Goal: Navigation & Orientation: Find specific page/section

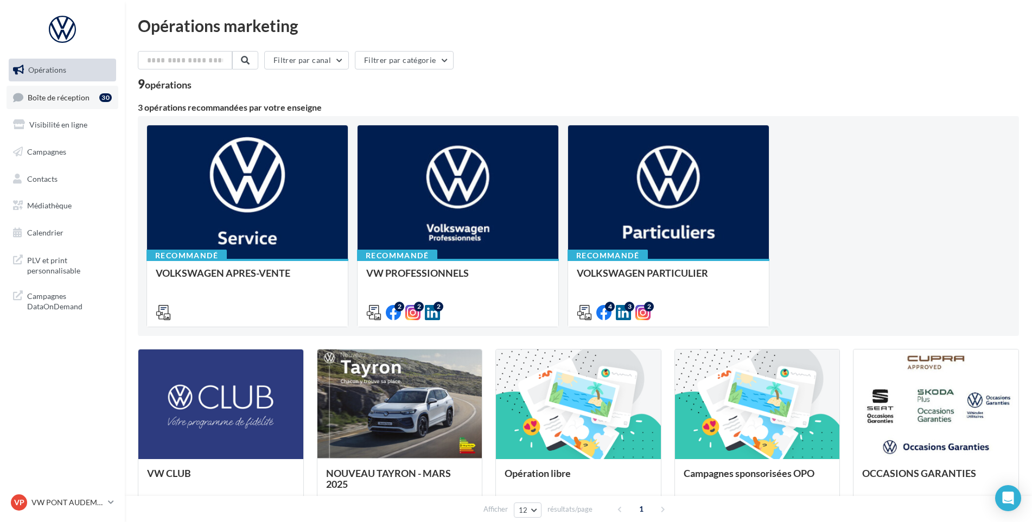
click at [86, 101] on span "Boîte de réception" at bounding box center [59, 96] width 62 height 9
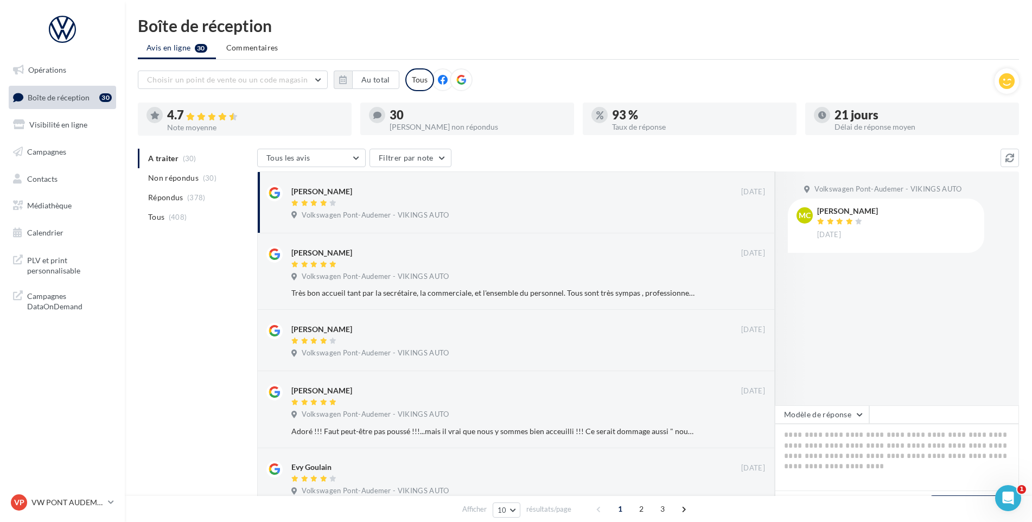
click at [66, 488] on nav "Opérations Boîte de réception 30 Visibilité en ligne Campagnes Contacts Médiath…" at bounding box center [62, 261] width 125 height 522
click at [56, 501] on p "VW PONT AUDEMER" at bounding box center [67, 502] width 72 height 11
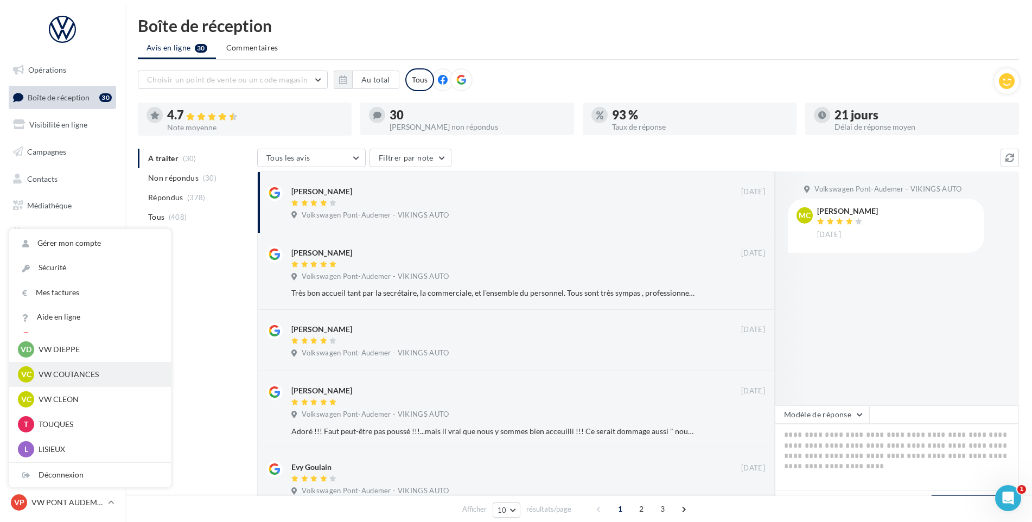
scroll to position [326, 0]
click at [73, 367] on div "VC VW CLEON vw-cle-vau" at bounding box center [90, 374] width 144 height 16
